Goal: Task Accomplishment & Management: Complete application form

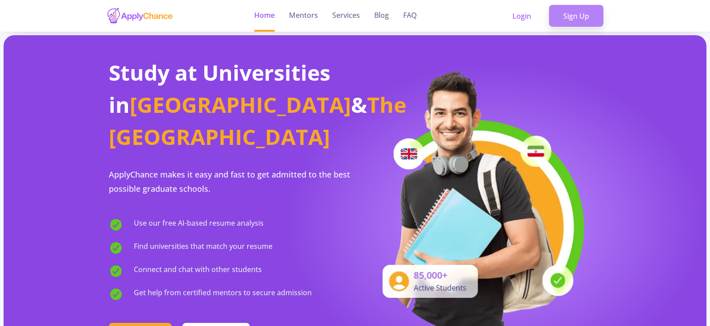
click at [578, 21] on link "Sign Up" at bounding box center [576, 16] width 54 height 22
click at [570, 12] on link "Sign Up" at bounding box center [576, 16] width 54 height 22
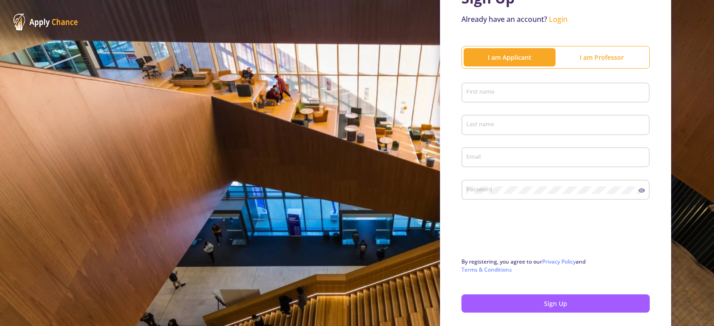
scroll to position [89, 0]
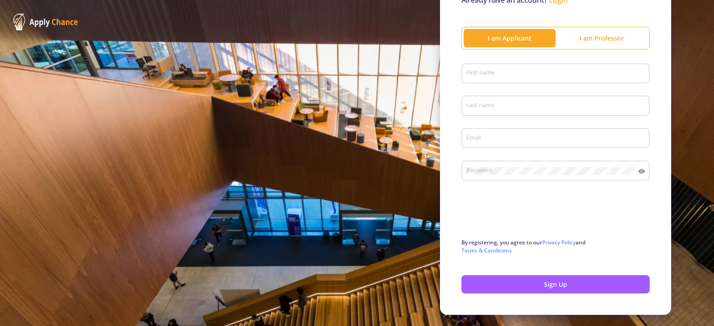
click at [521, 73] on input "First name" at bounding box center [557, 74] width 182 height 8
type input "Sahand"
click at [501, 97] on div "Last name" at bounding box center [556, 103] width 180 height 23
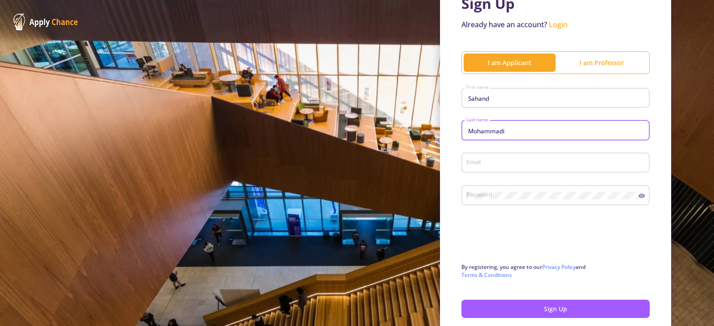
scroll to position [45, 0]
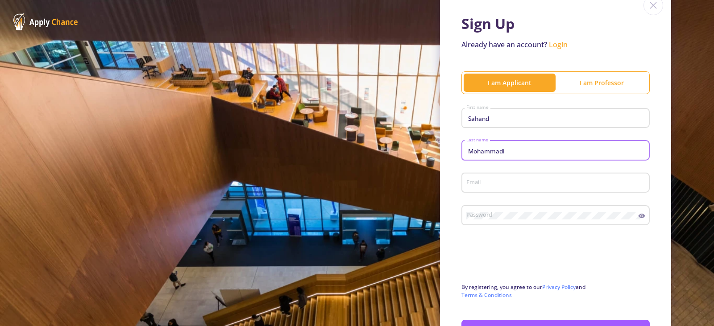
type input "Mohammadi"
click at [469, 181] on input "Email" at bounding box center [557, 183] width 182 height 8
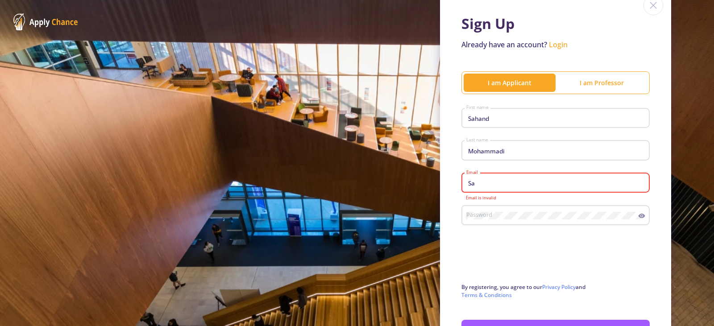
type input "S"
type input "x"
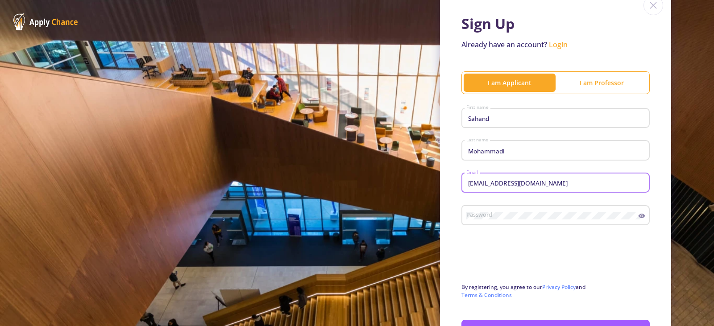
type input "[EMAIL_ADDRESS][DOMAIN_NAME]"
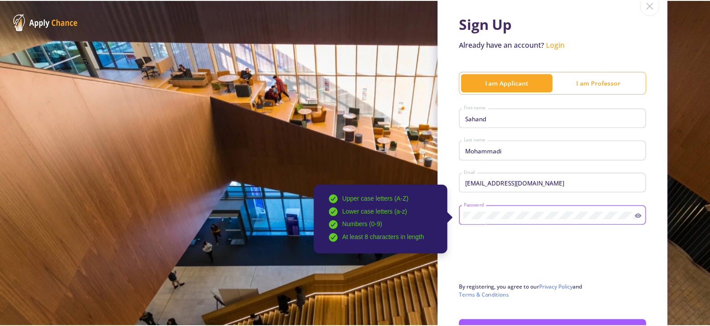
scroll to position [89, 0]
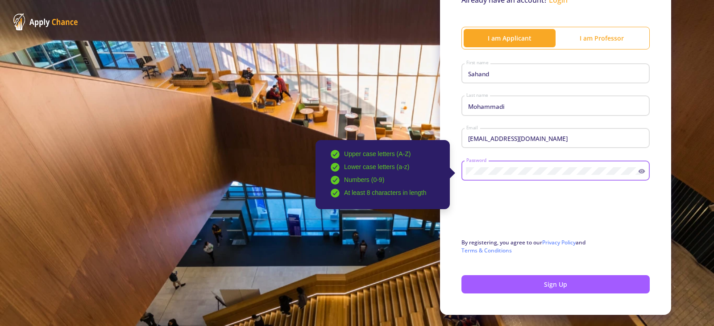
click at [466, 167] on div "Upper case letters (A-Z) Lower case letters (a-z) Numbers (0-9) At least 8 char…" at bounding box center [552, 168] width 173 height 23
click at [638, 169] on icon at bounding box center [641, 171] width 7 height 7
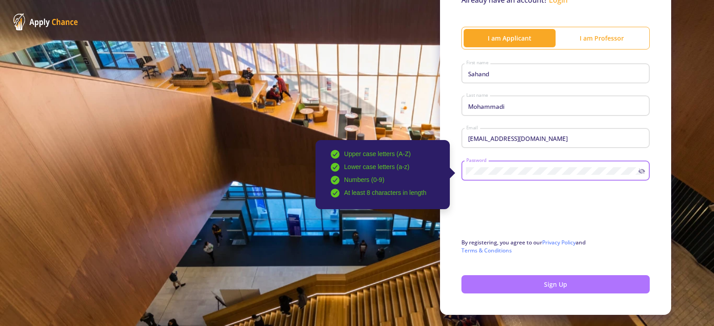
click at [519, 281] on button "Sign Up" at bounding box center [555, 284] width 188 height 18
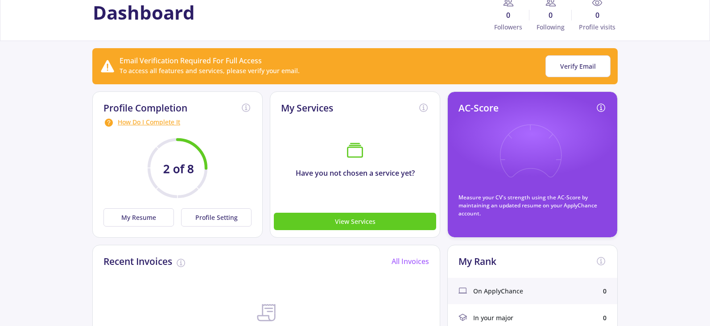
scroll to position [45, 0]
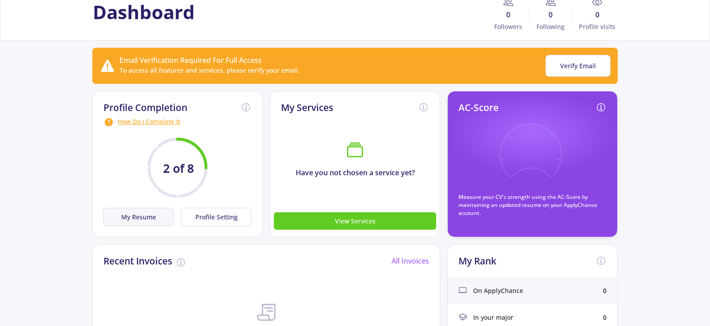
click at [142, 211] on button "My Resume" at bounding box center [139, 217] width 70 height 18
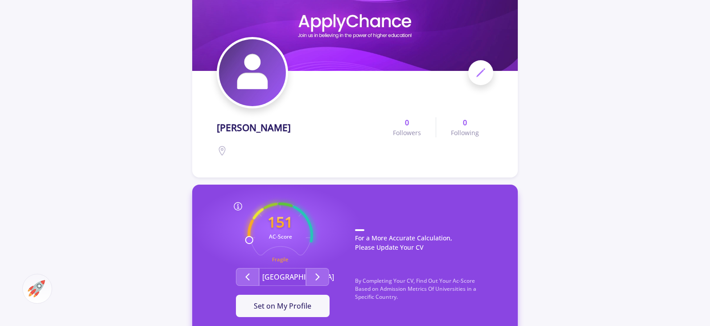
scroll to position [134, 0]
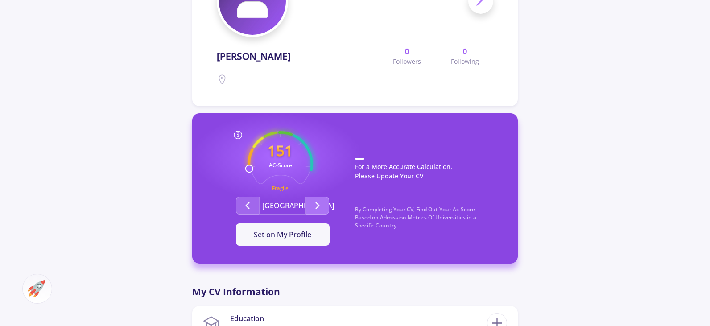
click at [315, 203] on icon "Second group" at bounding box center [317, 205] width 11 height 11
click at [321, 206] on icon "Second group" at bounding box center [317, 205] width 11 height 11
click at [322, 206] on icon "Second group" at bounding box center [317, 205] width 11 height 11
click at [299, 233] on span "Set on My Profile" at bounding box center [283, 235] width 58 height 10
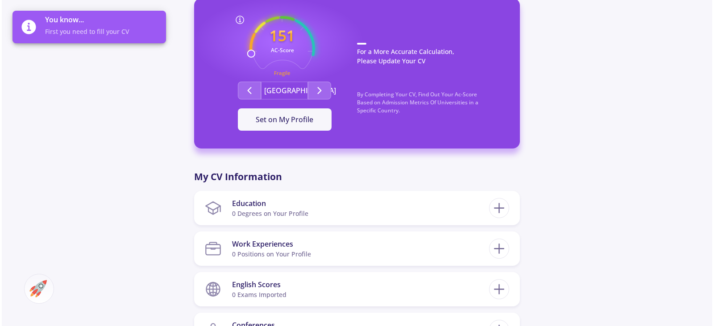
scroll to position [268, 0]
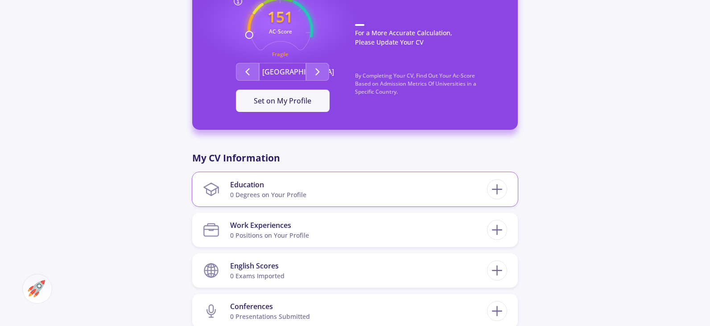
click at [316, 187] on section "Education 0 Degrees on Your Profile" at bounding box center [345, 189] width 284 height 27
click at [493, 188] on icon at bounding box center [497, 189] width 17 height 17
checkbox input "false"
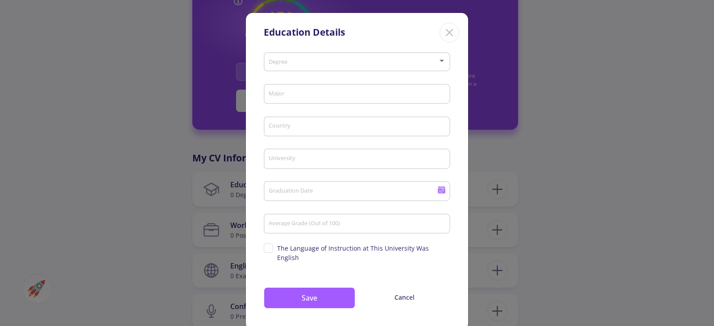
click at [331, 58] on div "Degree" at bounding box center [357, 60] width 178 height 22
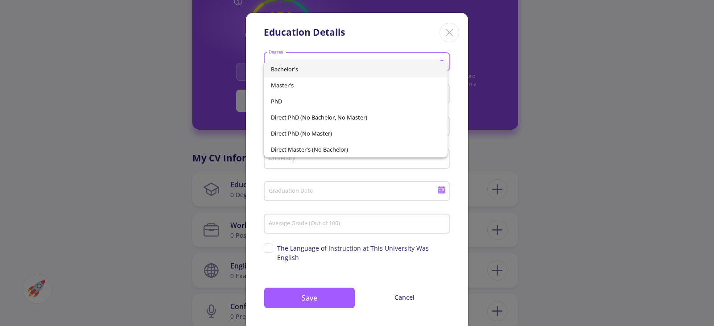
click at [309, 68] on span "Bachelor's" at bounding box center [356, 69] width 170 height 16
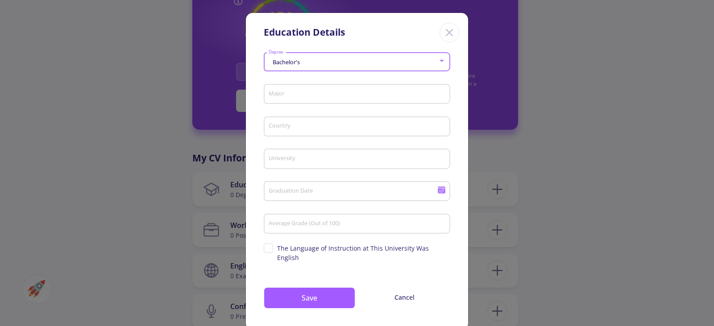
click at [297, 95] on input "Major" at bounding box center [358, 95] width 180 height 8
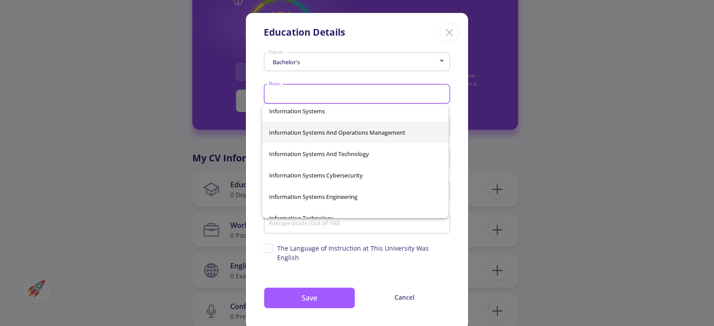
scroll to position [23284, 0]
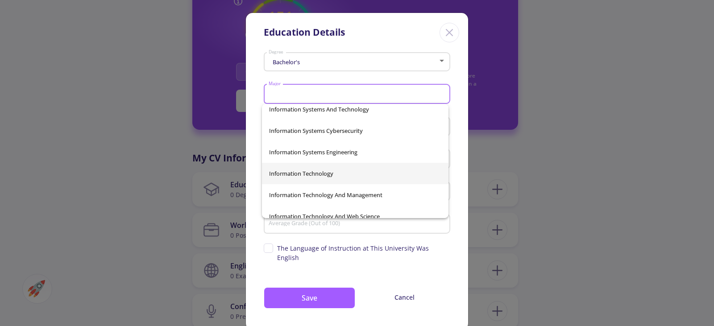
click at [349, 167] on span "Information Technology" at bounding box center [355, 173] width 172 height 21
type input "Information Technology"
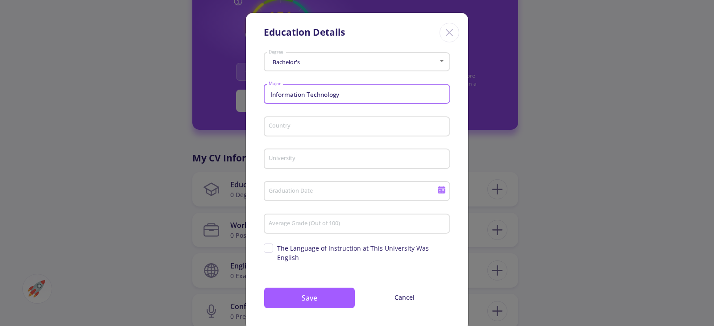
click at [324, 128] on input "Country" at bounding box center [358, 127] width 180 height 8
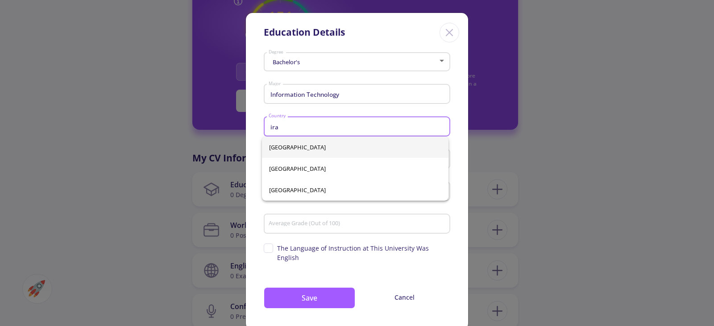
click at [287, 141] on span "[GEOGRAPHIC_DATA]" at bounding box center [355, 147] width 172 height 21
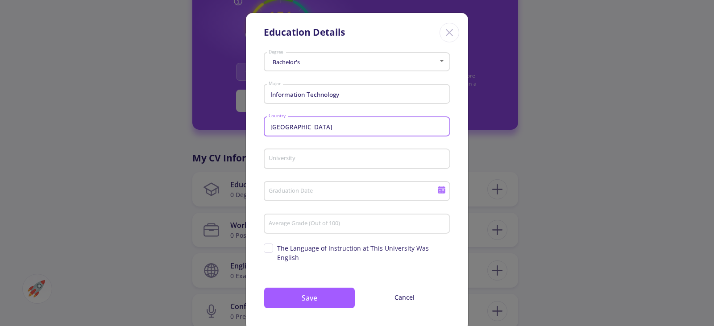
click at [312, 157] on input "University" at bounding box center [358, 159] width 180 height 8
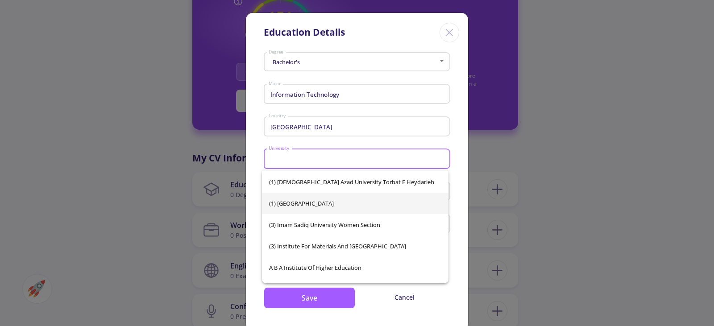
scroll to position [0, 0]
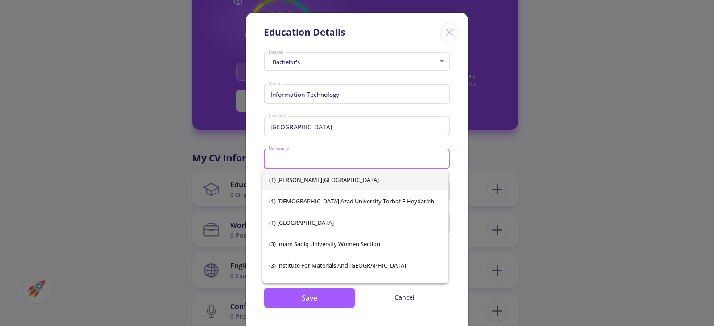
click at [300, 131] on input "[GEOGRAPHIC_DATA]" at bounding box center [358, 127] width 180 height 8
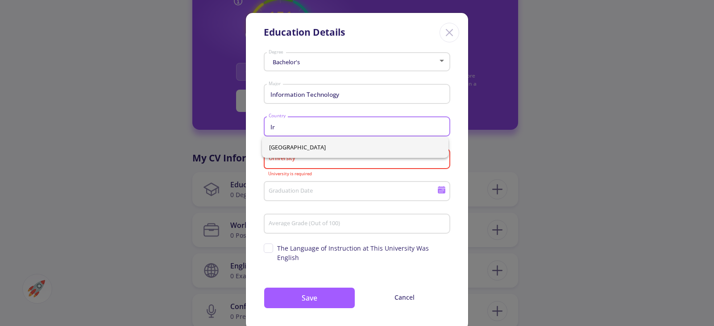
type input "I"
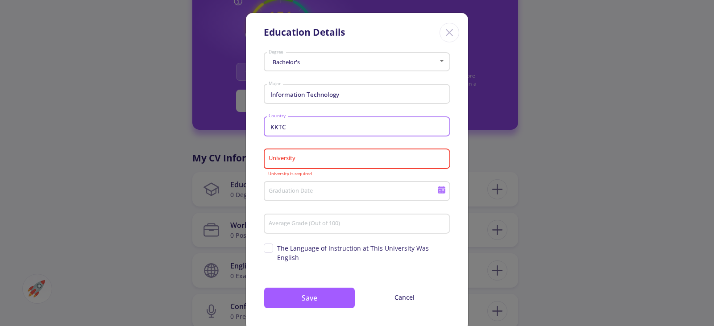
type input "KKTC"
click at [308, 163] on div "University" at bounding box center [357, 156] width 178 height 23
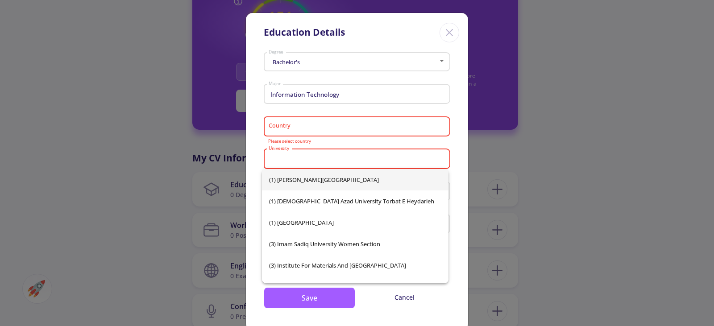
click at [298, 121] on div "Country" at bounding box center [357, 124] width 178 height 23
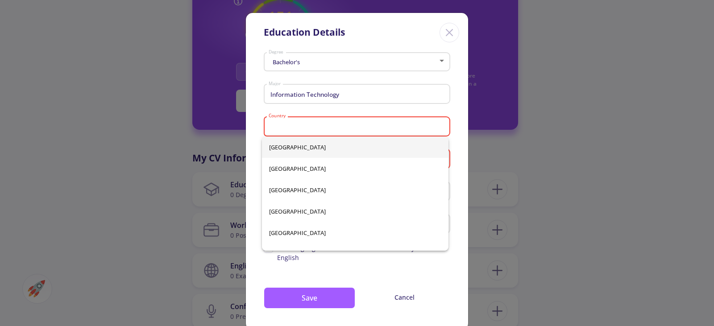
click at [300, 128] on input "Country" at bounding box center [358, 127] width 180 height 8
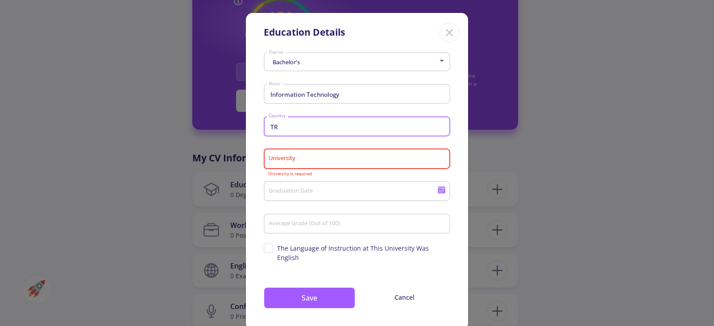
type input "T"
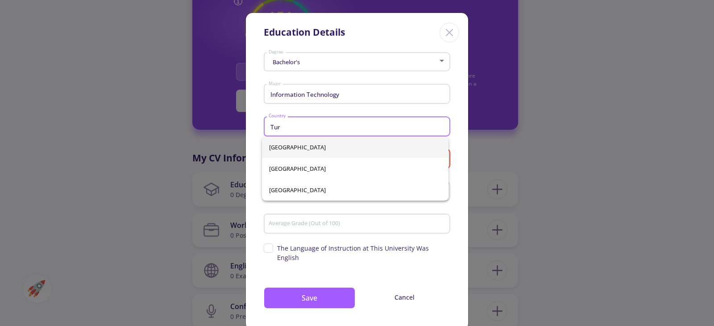
click at [296, 141] on span "[GEOGRAPHIC_DATA]" at bounding box center [355, 147] width 172 height 21
type input "[GEOGRAPHIC_DATA]"
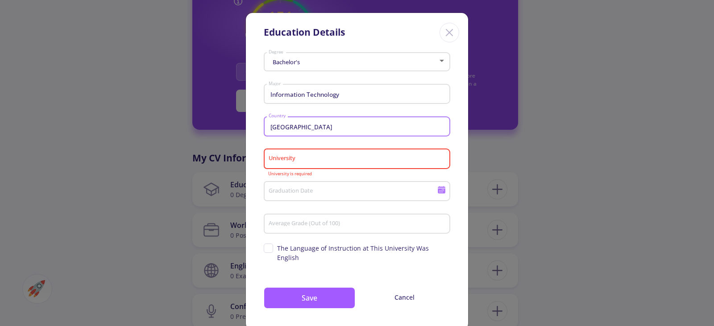
click at [309, 157] on input "University" at bounding box center [358, 159] width 180 height 8
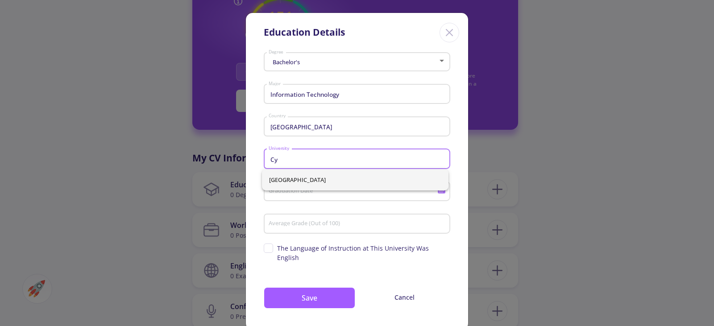
type input "C"
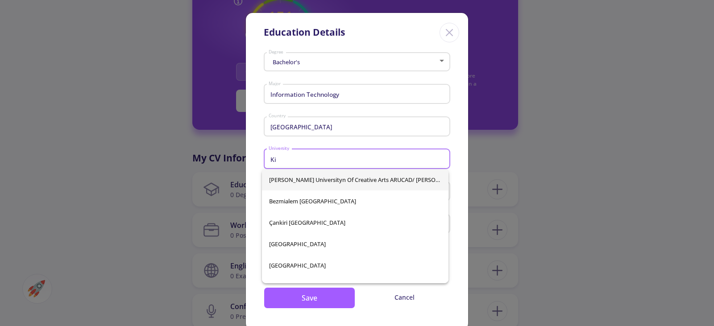
type input "K"
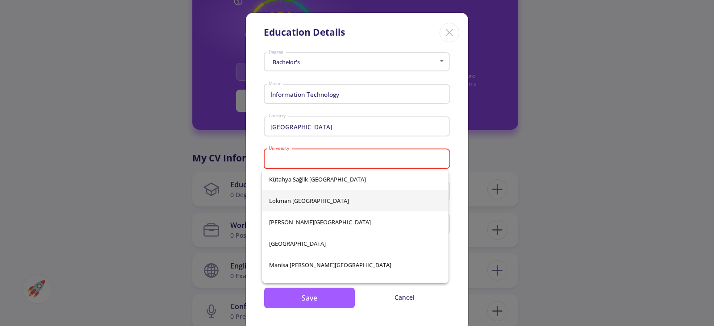
scroll to position [3078, 0]
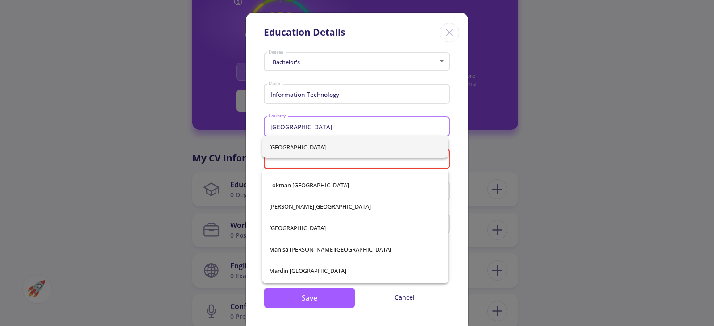
drag, startPoint x: 296, startPoint y: 126, endPoint x: 243, endPoint y: 133, distance: 53.1
click at [243, 133] on div "Education Details Bachelor's Degree Information Technology Major [GEOGRAPHIC_DA…" at bounding box center [357, 163] width 714 height 326
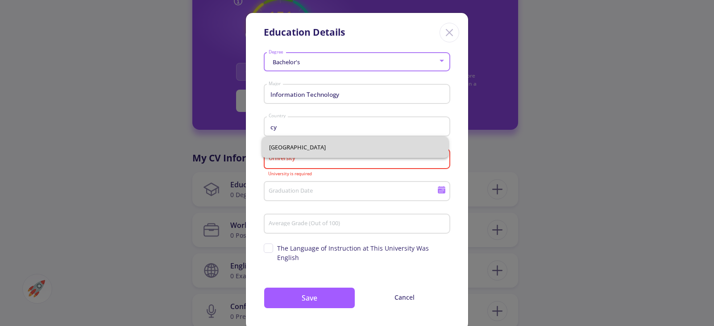
click at [307, 153] on span "[GEOGRAPHIC_DATA]" at bounding box center [355, 147] width 172 height 21
type input "[GEOGRAPHIC_DATA]"
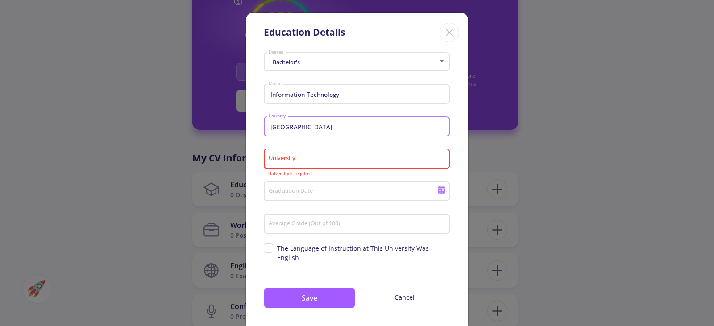
click at [303, 160] on input "University" at bounding box center [358, 159] width 180 height 8
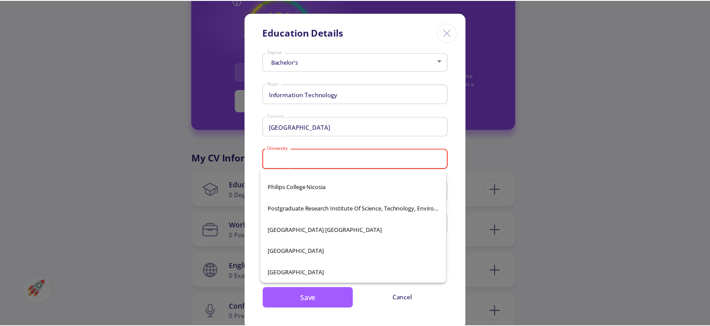
scroll to position [0, 0]
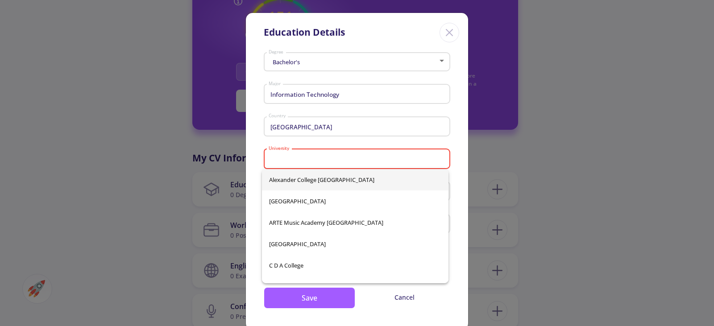
click at [449, 35] on icon "Close" at bounding box center [449, 32] width 14 height 14
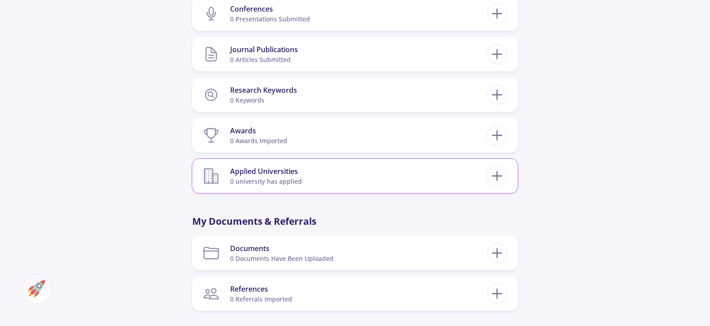
scroll to position [625, 0]
